Goal: Task Accomplishment & Management: Use online tool/utility

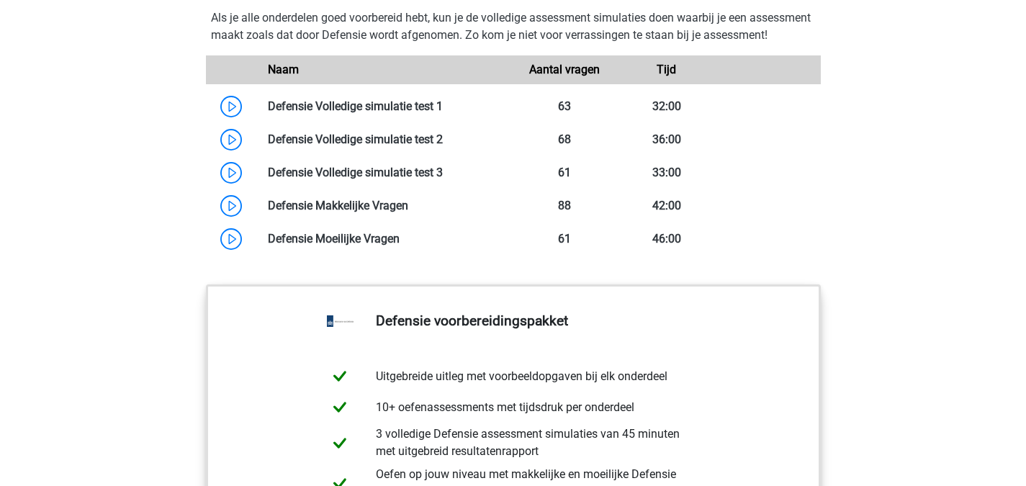
scroll to position [1384, 0]
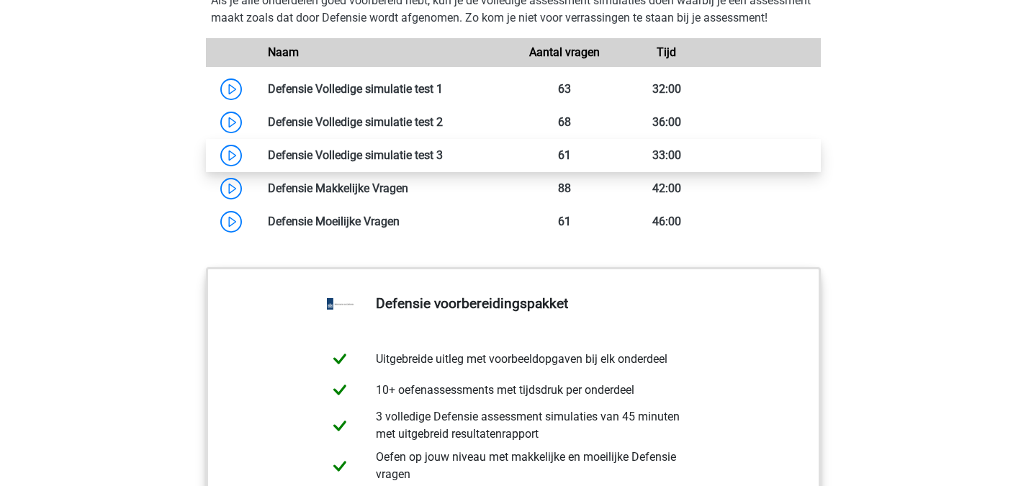
click at [443, 162] on link at bounding box center [443, 155] width 0 height 14
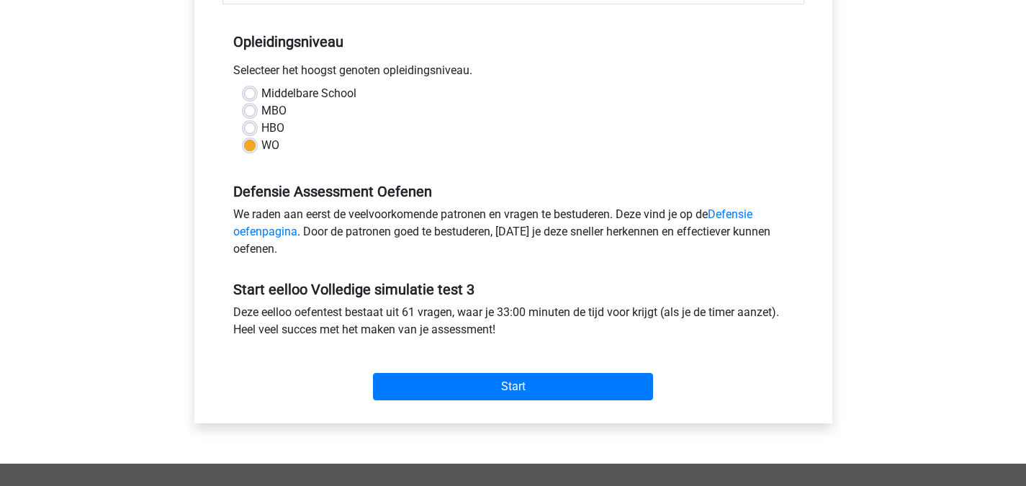
scroll to position [295, 0]
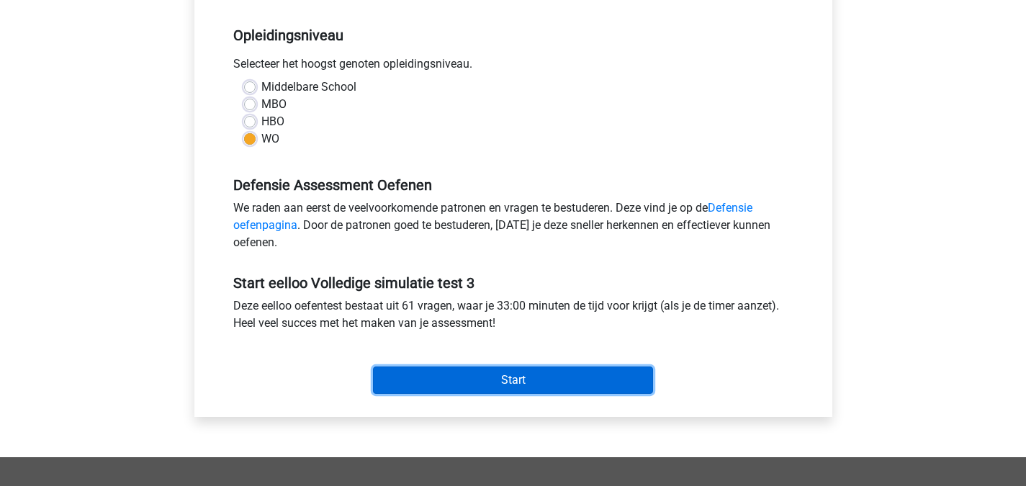
click at [601, 377] on input "Start" at bounding box center [513, 380] width 280 height 27
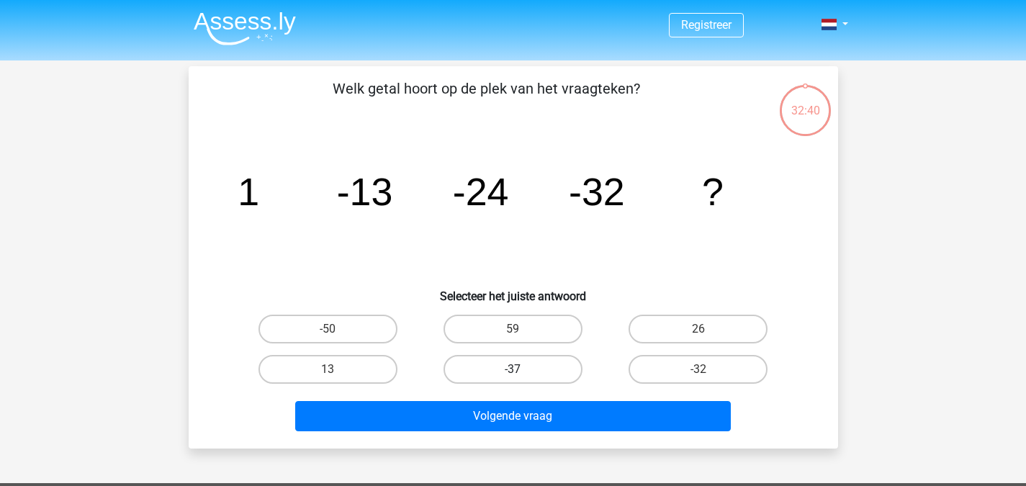
click at [527, 380] on label "-37" at bounding box center [513, 369] width 139 height 29
click at [522, 379] on input "-37" at bounding box center [517, 373] width 9 height 9
radio input "true"
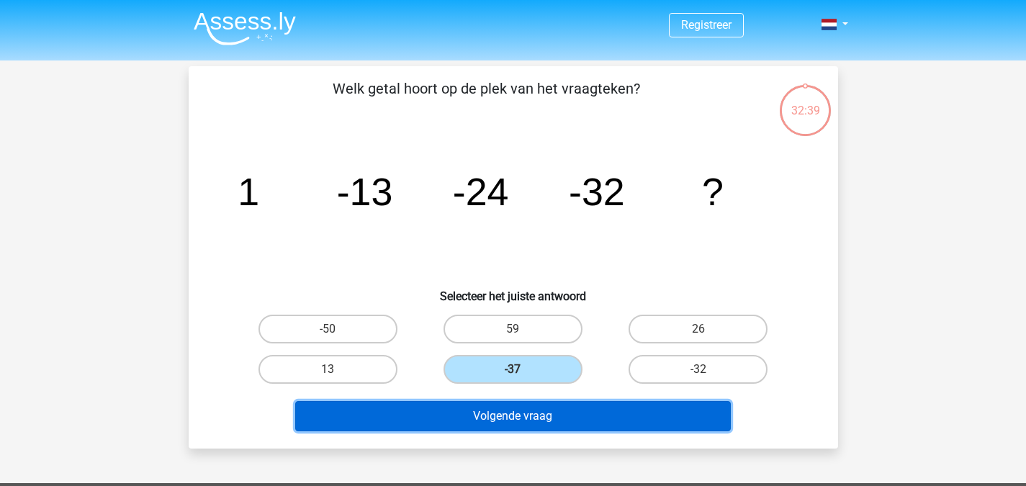
click at [527, 423] on button "Volgende vraag" at bounding box center [513, 416] width 436 height 30
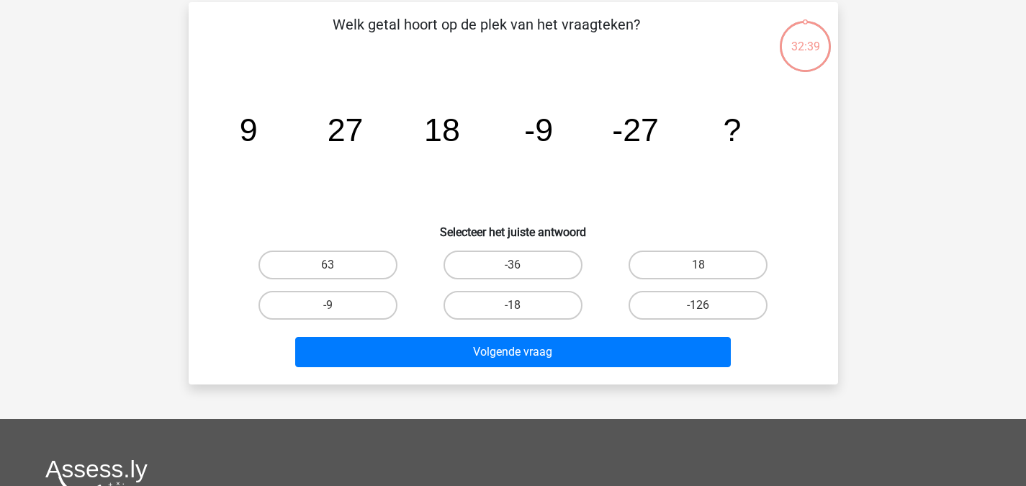
scroll to position [66, 0]
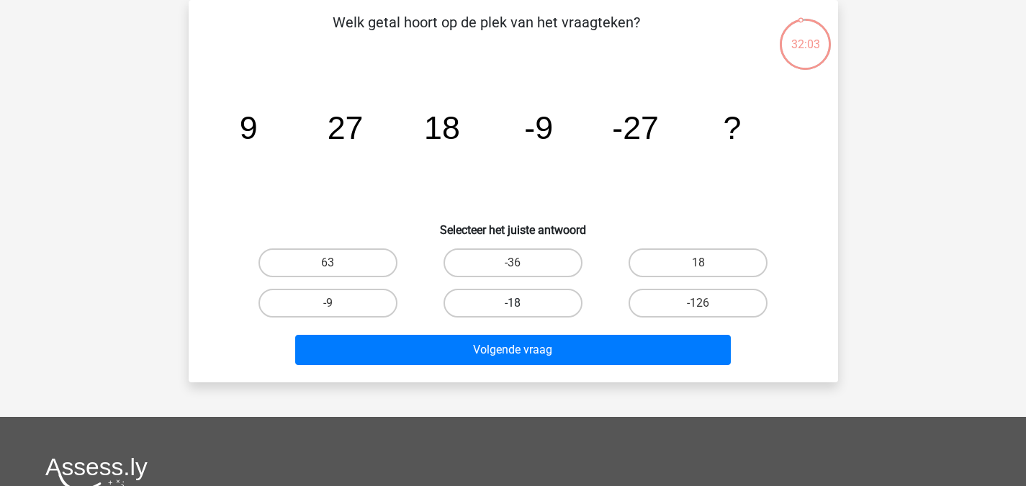
click at [561, 308] on label "-18" at bounding box center [513, 303] width 139 height 29
click at [522, 308] on input "-18" at bounding box center [517, 307] width 9 height 9
radio input "true"
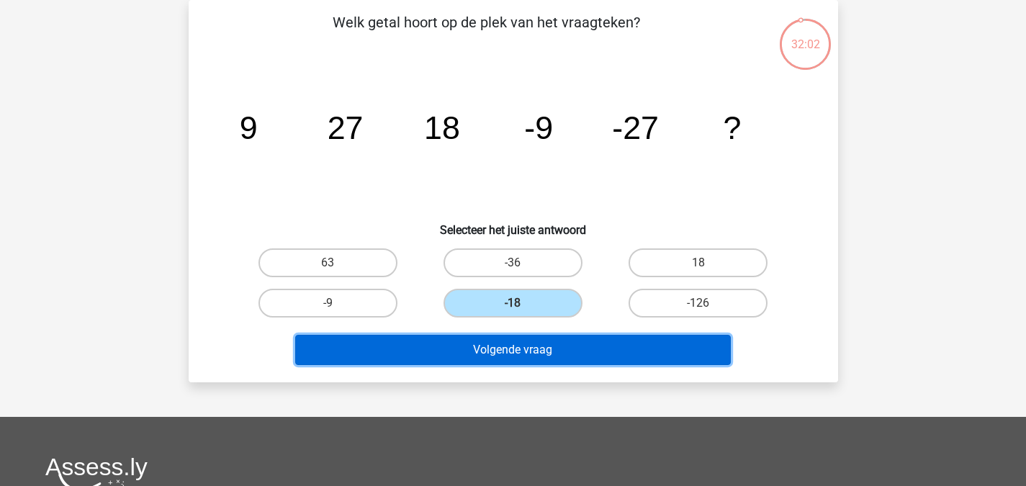
click at [531, 357] on button "Volgende vraag" at bounding box center [513, 350] width 436 height 30
